Goal: Check status: Check status

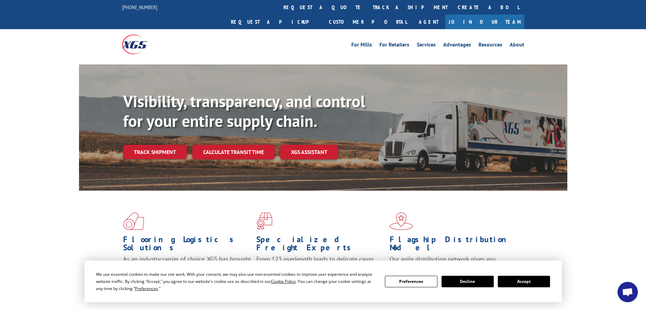
click at [530, 280] on button "Accept" at bounding box center [524, 282] width 52 height 12
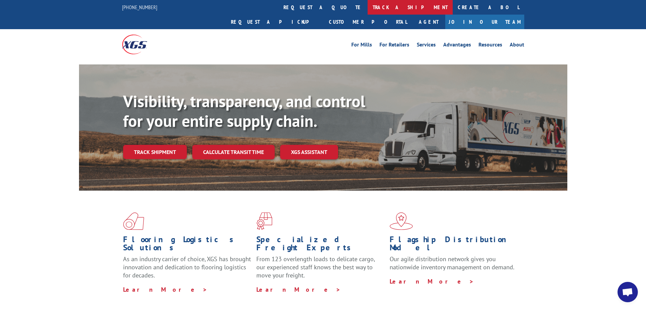
click at [368, 5] on link "track a shipment" at bounding box center [410, 7] width 85 height 15
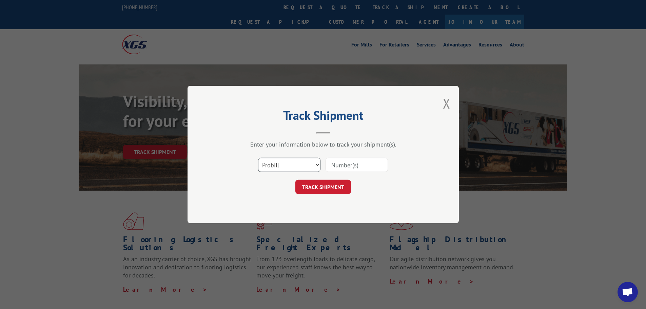
click at [308, 162] on select "Select category... Probill BOL PO" at bounding box center [289, 165] width 62 height 14
select select "po"
click at [258, 158] on select "Select category... Probill BOL PO" at bounding box center [289, 165] width 62 height 14
click at [342, 167] on input at bounding box center [357, 165] width 62 height 14
paste input "17522302"
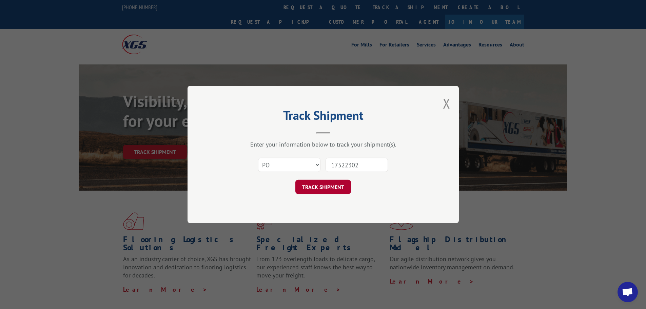
type input "17522302"
click at [330, 186] on button "TRACK SHIPMENT" at bounding box center [324, 187] width 56 height 14
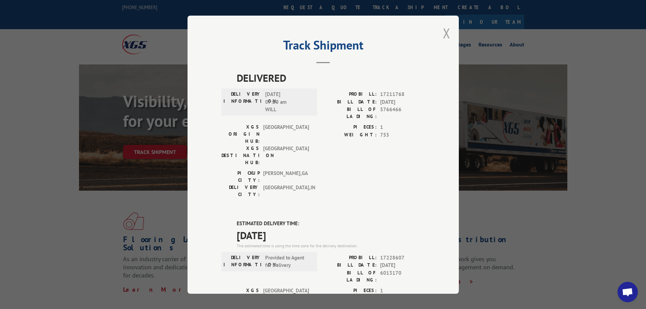
click at [446, 27] on button "Close modal" at bounding box center [446, 33] width 7 height 18
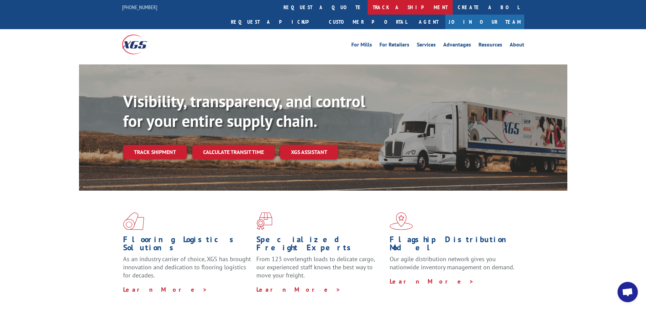
click at [368, 7] on link "track a shipment" at bounding box center [410, 7] width 85 height 15
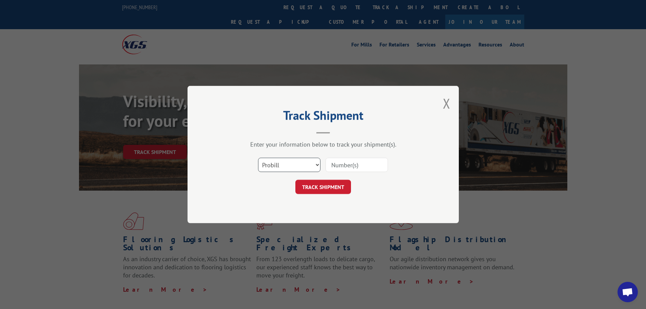
drag, startPoint x: 301, startPoint y: 166, endPoint x: 295, endPoint y: 169, distance: 7.2
click at [301, 166] on select "Select category... Probill BOL PO" at bounding box center [289, 165] width 62 height 14
select select "po"
click at [258, 158] on select "Select category... Probill BOL PO" at bounding box center [289, 165] width 62 height 14
click at [333, 162] on input at bounding box center [357, 165] width 62 height 14
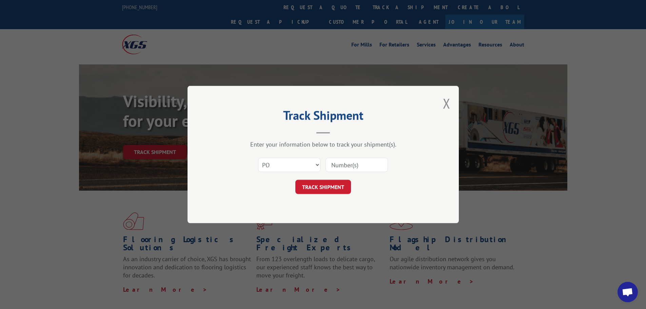
paste input "17522469"
type input "17522469"
click at [336, 185] on button "TRACK SHIPMENT" at bounding box center [324, 187] width 56 height 14
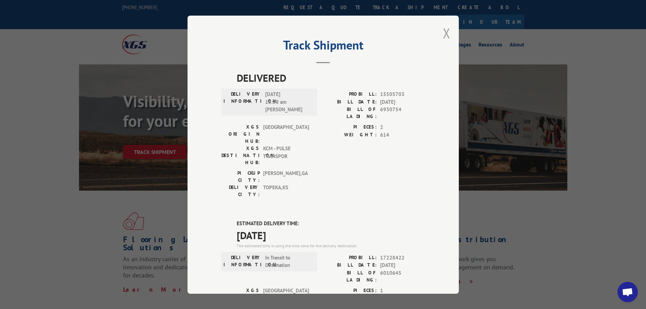
drag, startPoint x: 445, startPoint y: 31, endPoint x: 451, endPoint y: 90, distance: 59.4
click at [445, 31] on button "Close modal" at bounding box center [446, 33] width 7 height 18
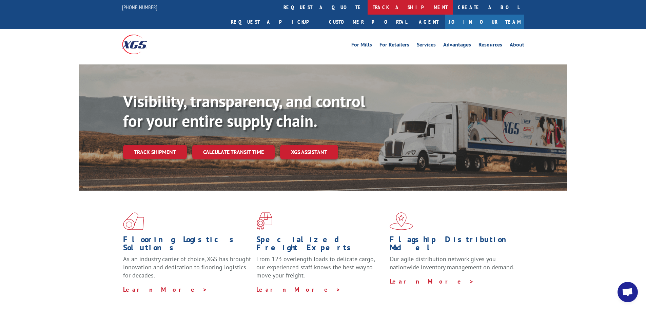
click at [368, 5] on link "track a shipment" at bounding box center [410, 7] width 85 height 15
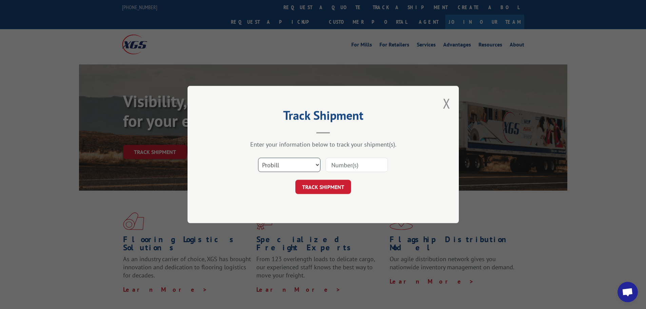
click at [302, 164] on select "Select category... Probill BOL PO" at bounding box center [289, 165] width 62 height 14
select select "po"
click at [258, 158] on select "Select category... Probill BOL PO" at bounding box center [289, 165] width 62 height 14
click at [353, 167] on input at bounding box center [357, 165] width 62 height 14
paste input "17522537"
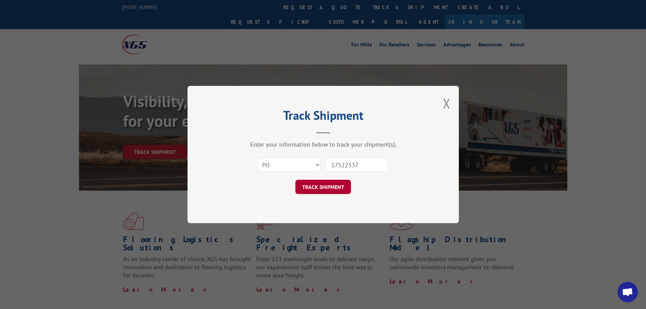
type input "17522537"
click at [340, 187] on button "TRACK SHIPMENT" at bounding box center [324, 187] width 56 height 14
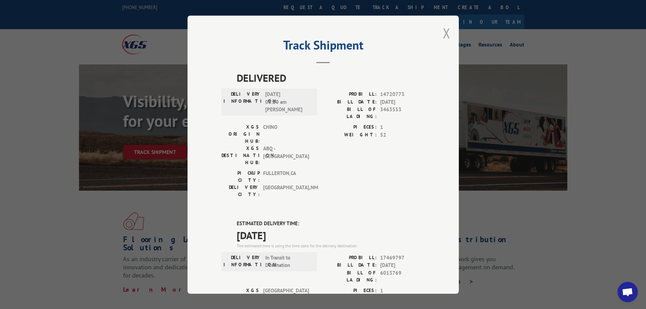
click at [446, 33] on button "Close modal" at bounding box center [446, 33] width 7 height 18
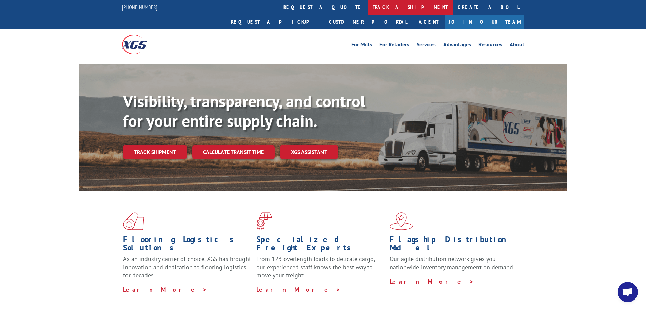
click at [368, 6] on link "track a shipment" at bounding box center [410, 7] width 85 height 15
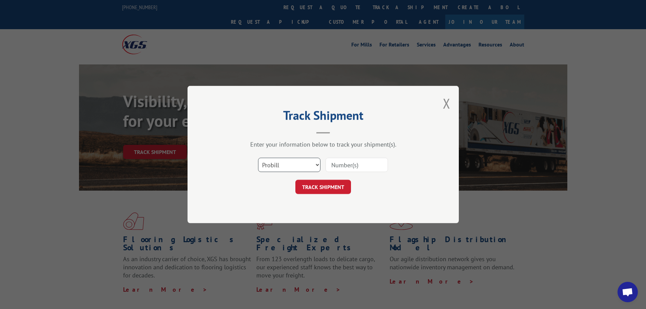
click at [282, 164] on select "Select category... Probill BOL PO" at bounding box center [289, 165] width 62 height 14
select select "po"
click at [258, 158] on select "Select category... Probill BOL PO" at bounding box center [289, 165] width 62 height 14
click at [338, 163] on input at bounding box center [357, 165] width 62 height 14
paste input "17522469"
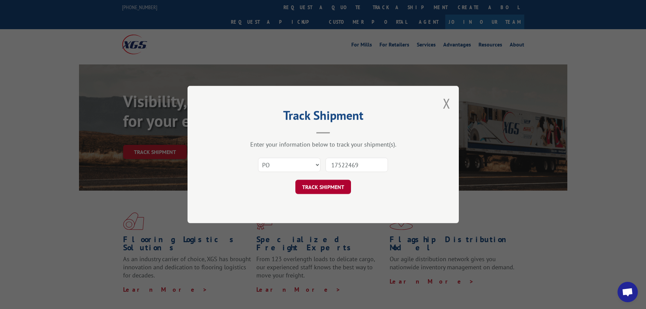
type input "17522469"
click at [326, 190] on button "TRACK SHIPMENT" at bounding box center [324, 187] width 56 height 14
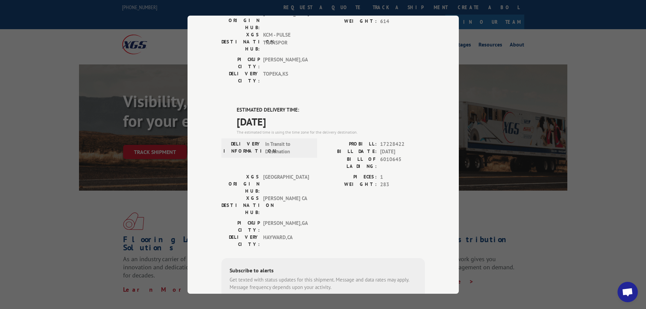
scroll to position [102, 0]
